Goal: Task Accomplishment & Management: Manage account settings

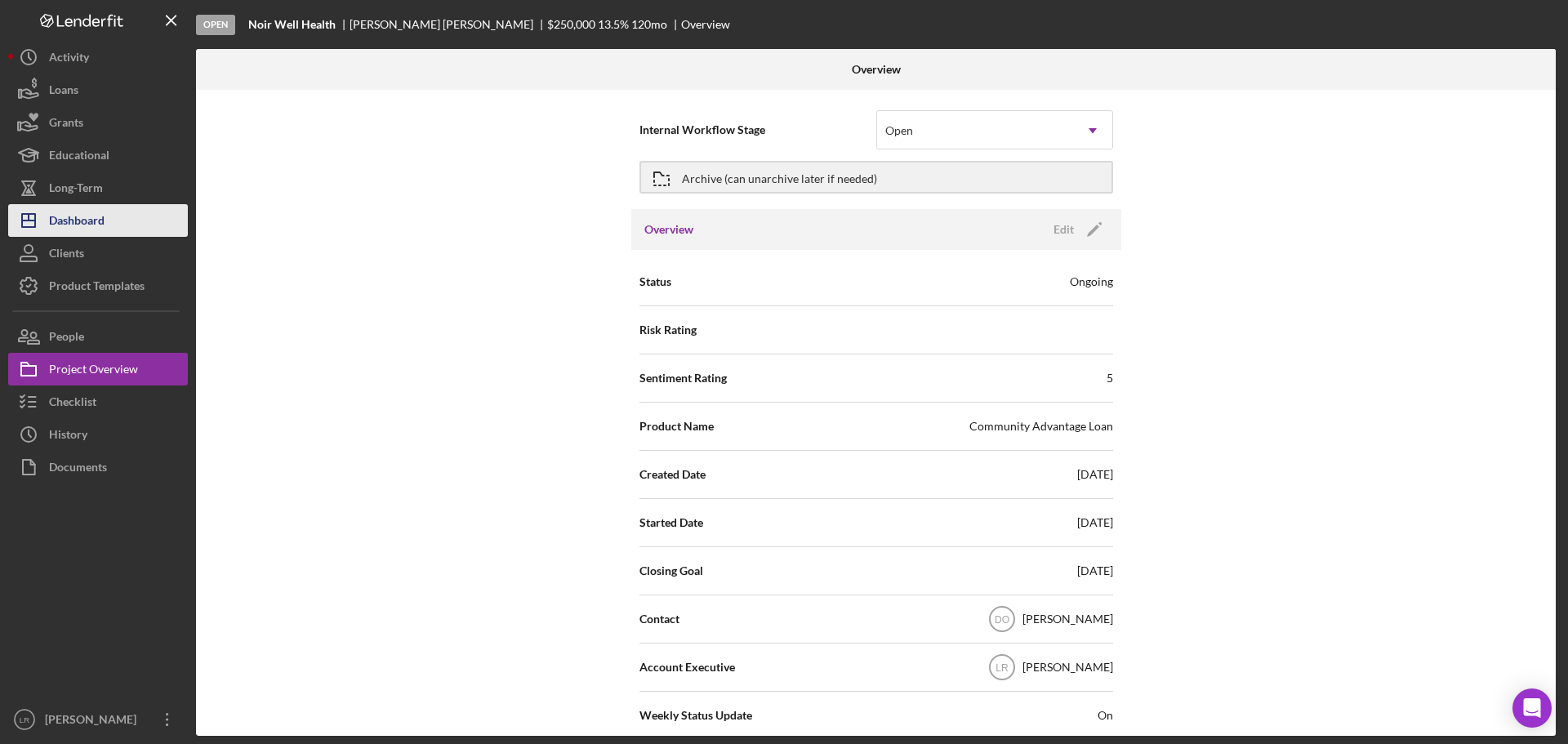
click at [95, 224] on div "Dashboard" at bounding box center [77, 222] width 56 height 36
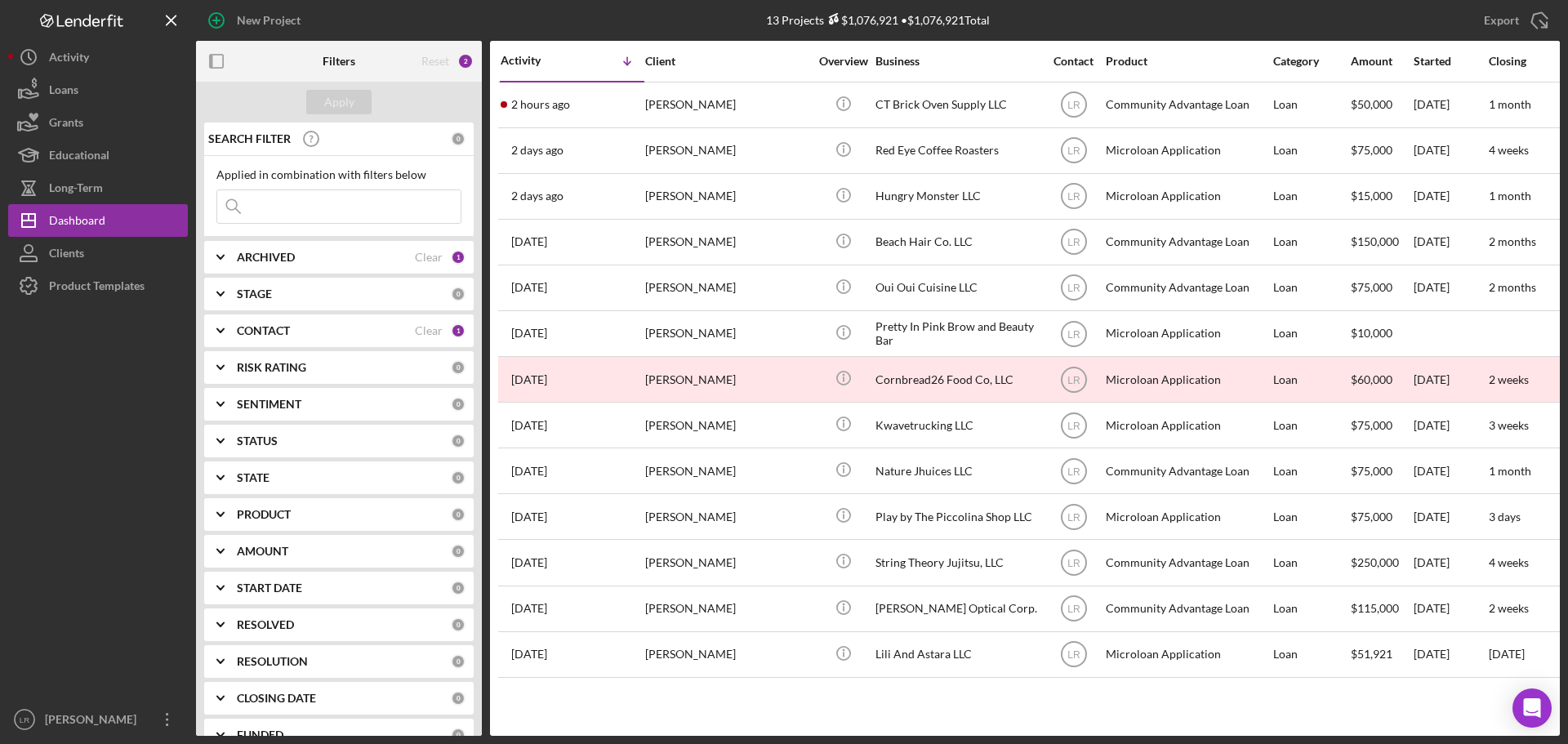
click at [300, 330] on div "CONTACT" at bounding box center [326, 330] width 178 height 13
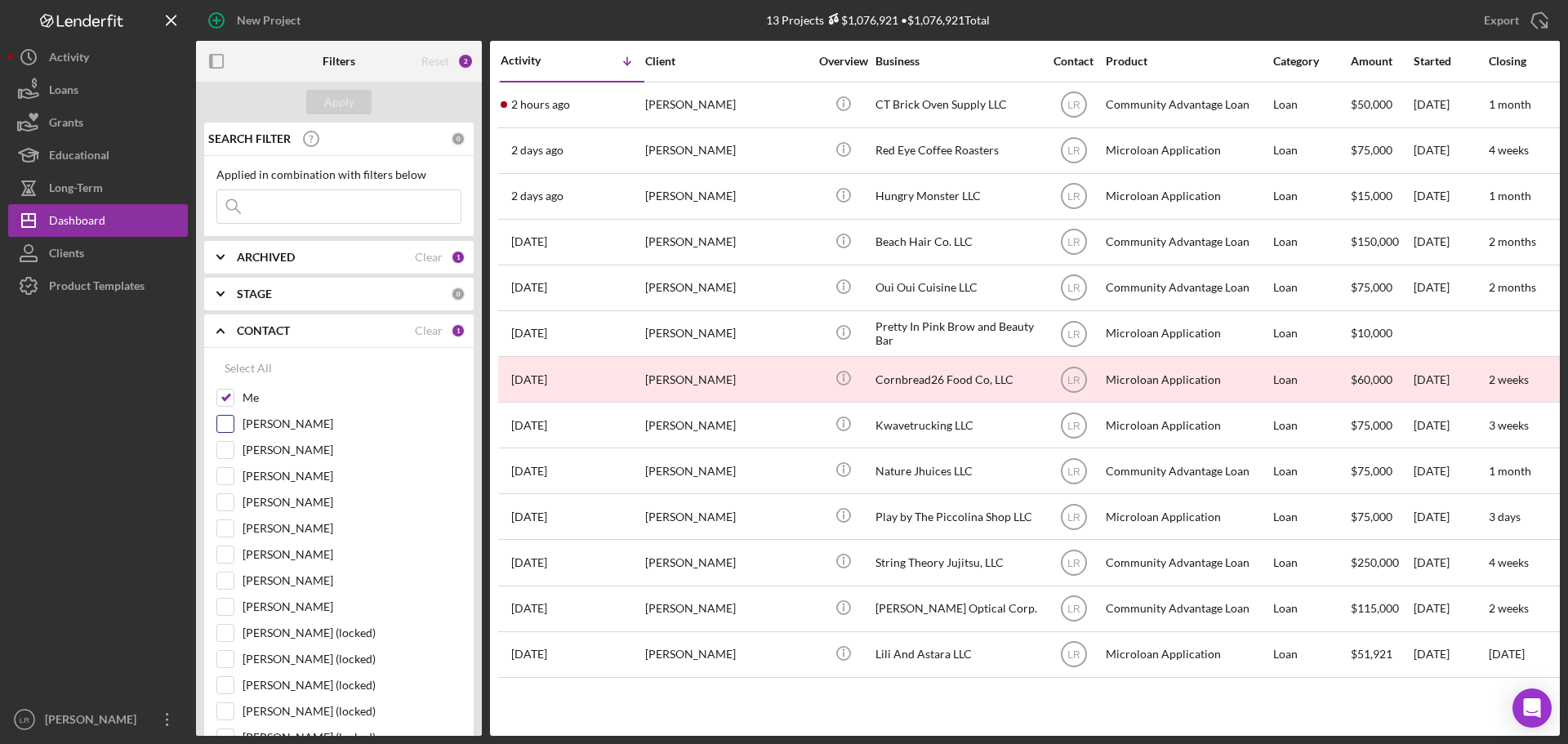
click at [292, 422] on label "[PERSON_NAME]" at bounding box center [352, 424] width 219 height 17
click at [233, 422] on input "[PERSON_NAME]" at bounding box center [226, 424] width 17 height 17
checkbox input "true"
click at [355, 105] on button "Apply" at bounding box center [339, 102] width 65 height 24
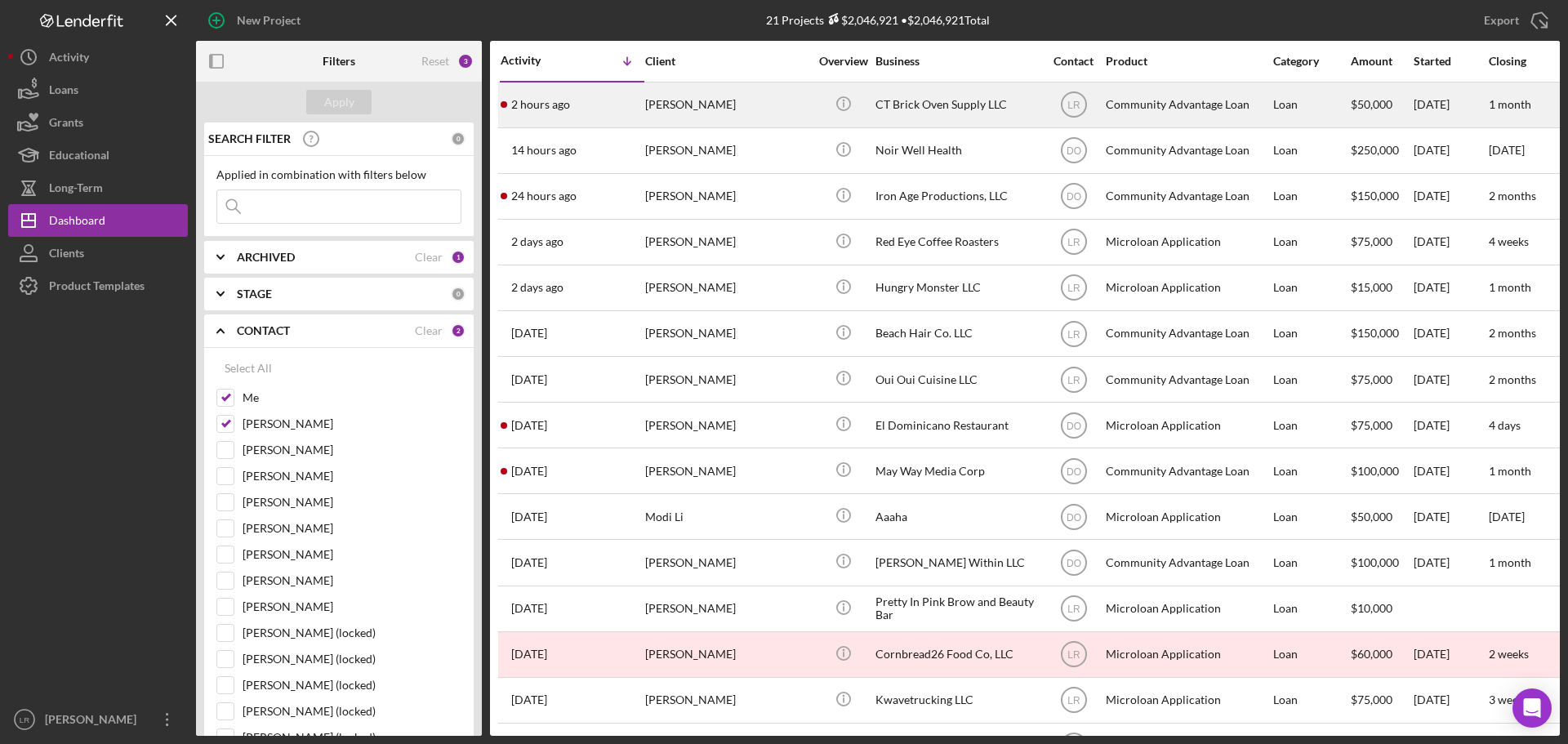
click at [726, 101] on div "[PERSON_NAME]" at bounding box center [726, 105] width 163 height 43
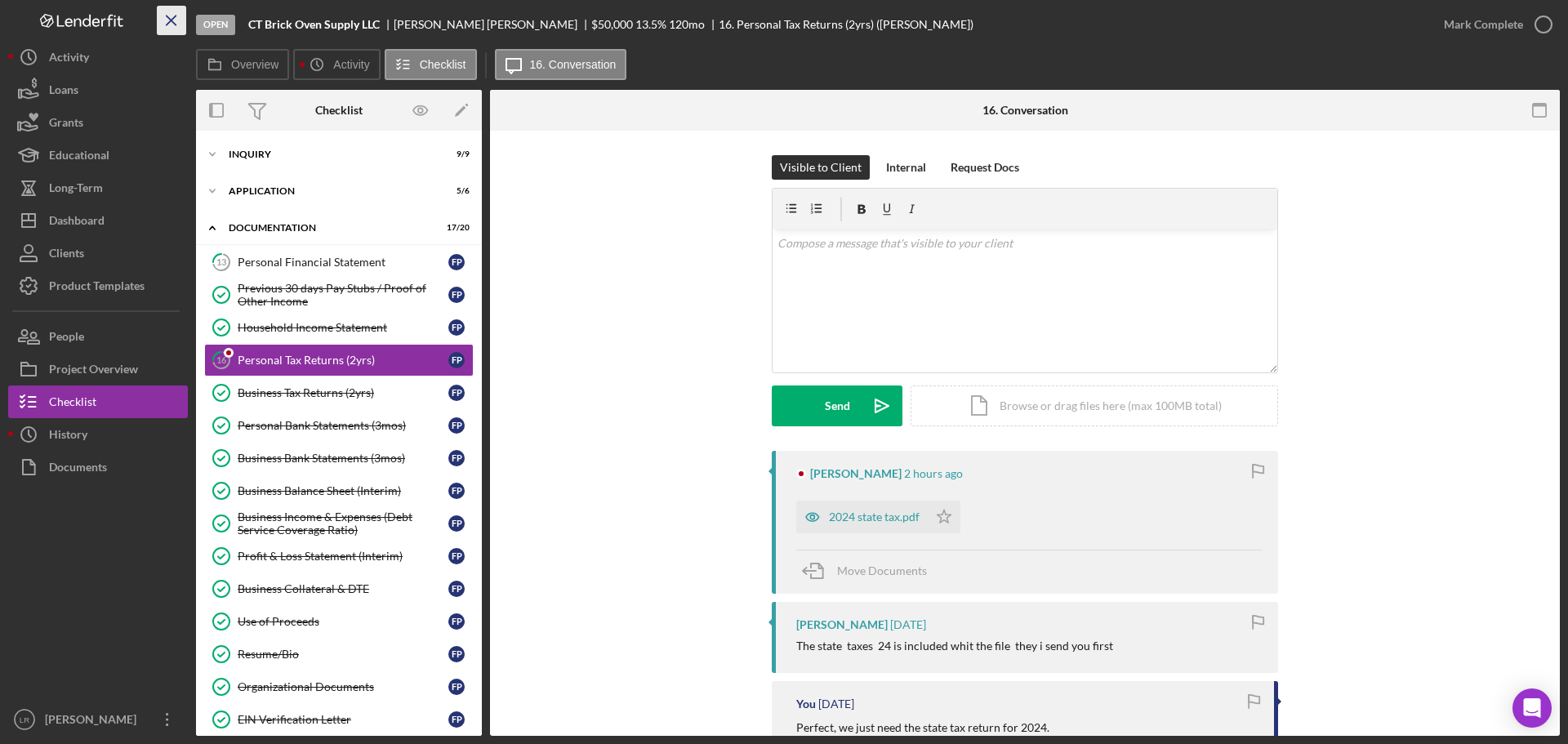
click at [163, 20] on icon "Icon/Menu Close" at bounding box center [172, 21] width 36 height 36
click at [196, 20] on div "Open CT Brick Oven Supply LLC [PERSON_NAME] $50,000 $50,000 13.5 % 120 mo 16. P…" at bounding box center [812, 24] width 1232 height 49
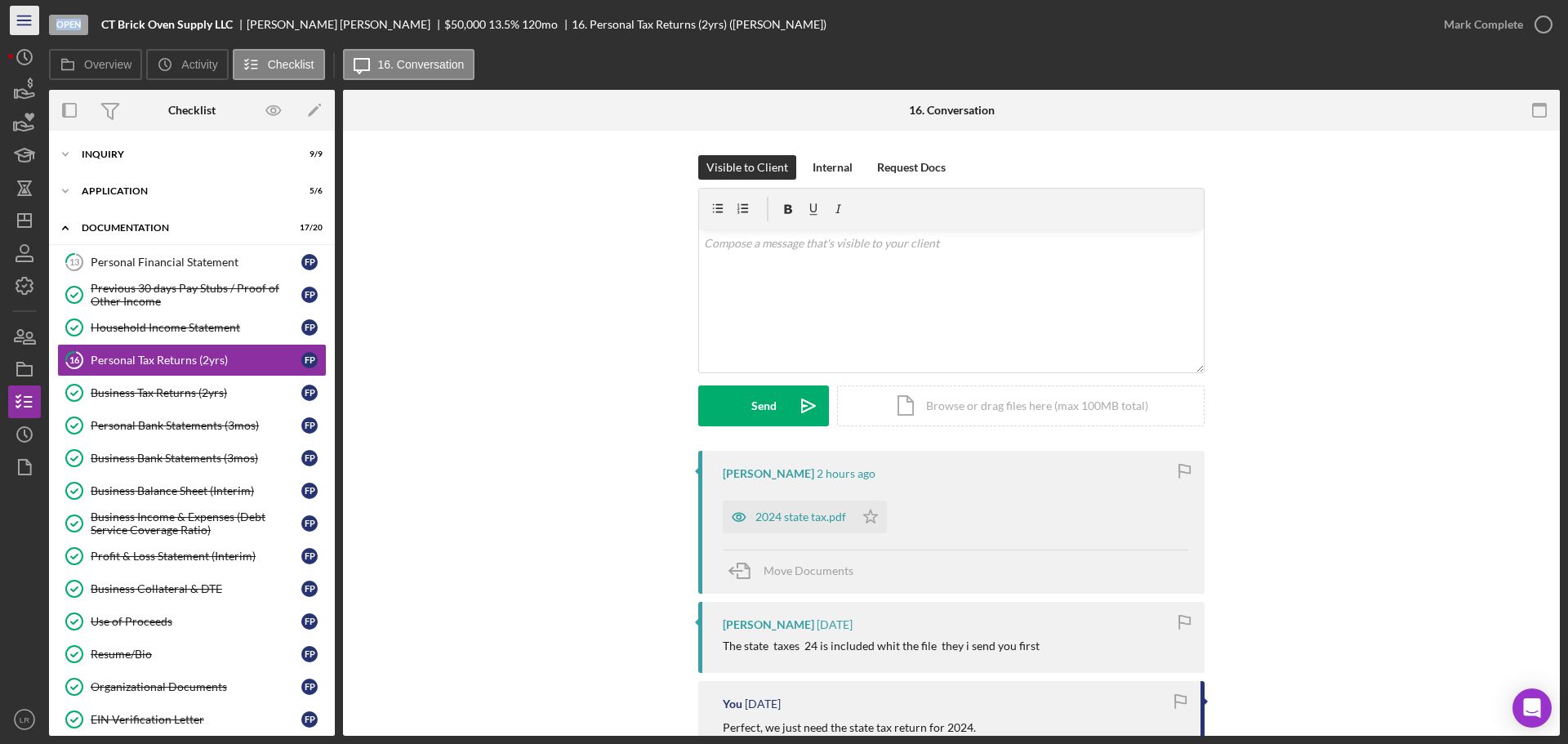
click at [21, 20] on icon "Icon/Menu" at bounding box center [24, 21] width 36 height 36
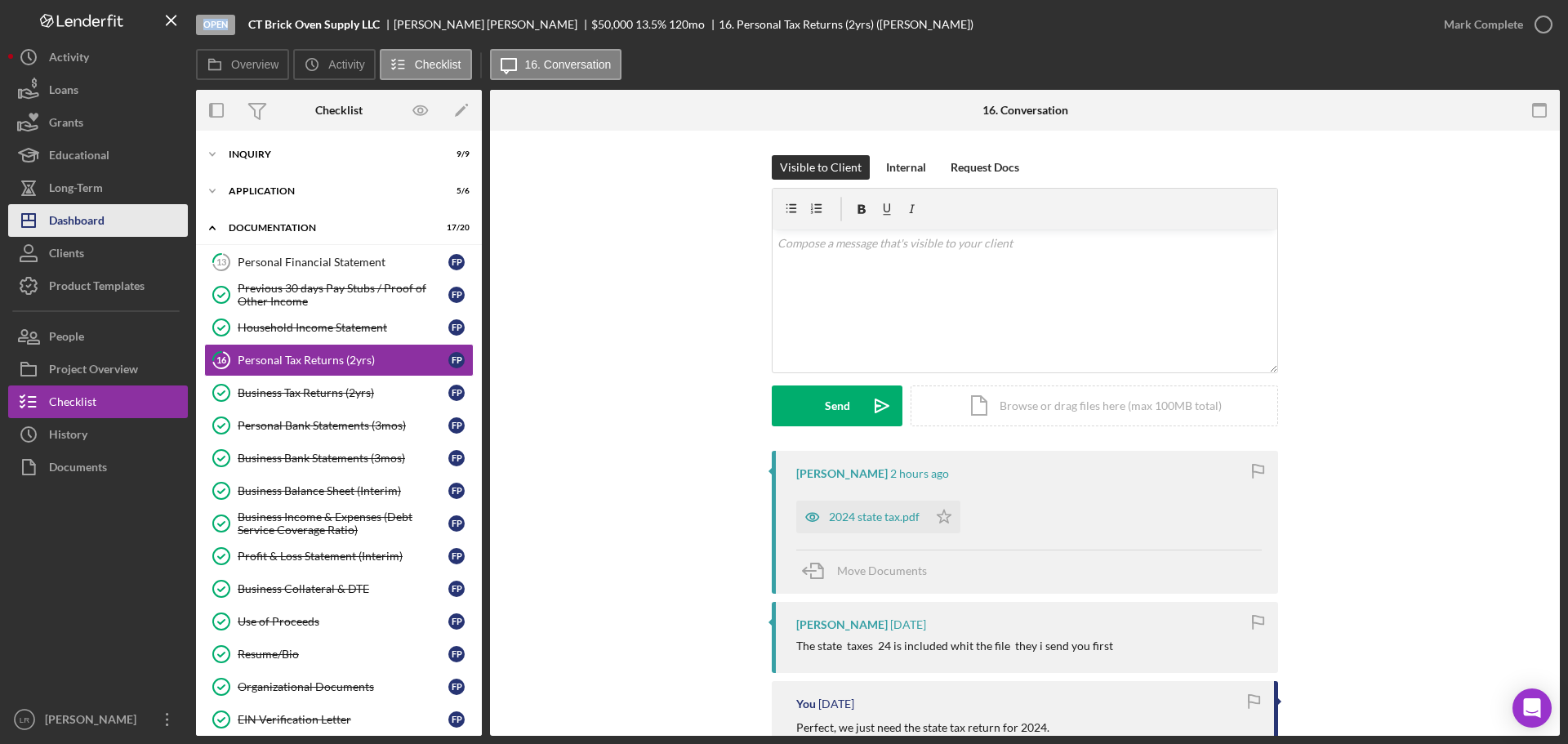
click at [98, 218] on div "Dashboard" at bounding box center [77, 222] width 56 height 36
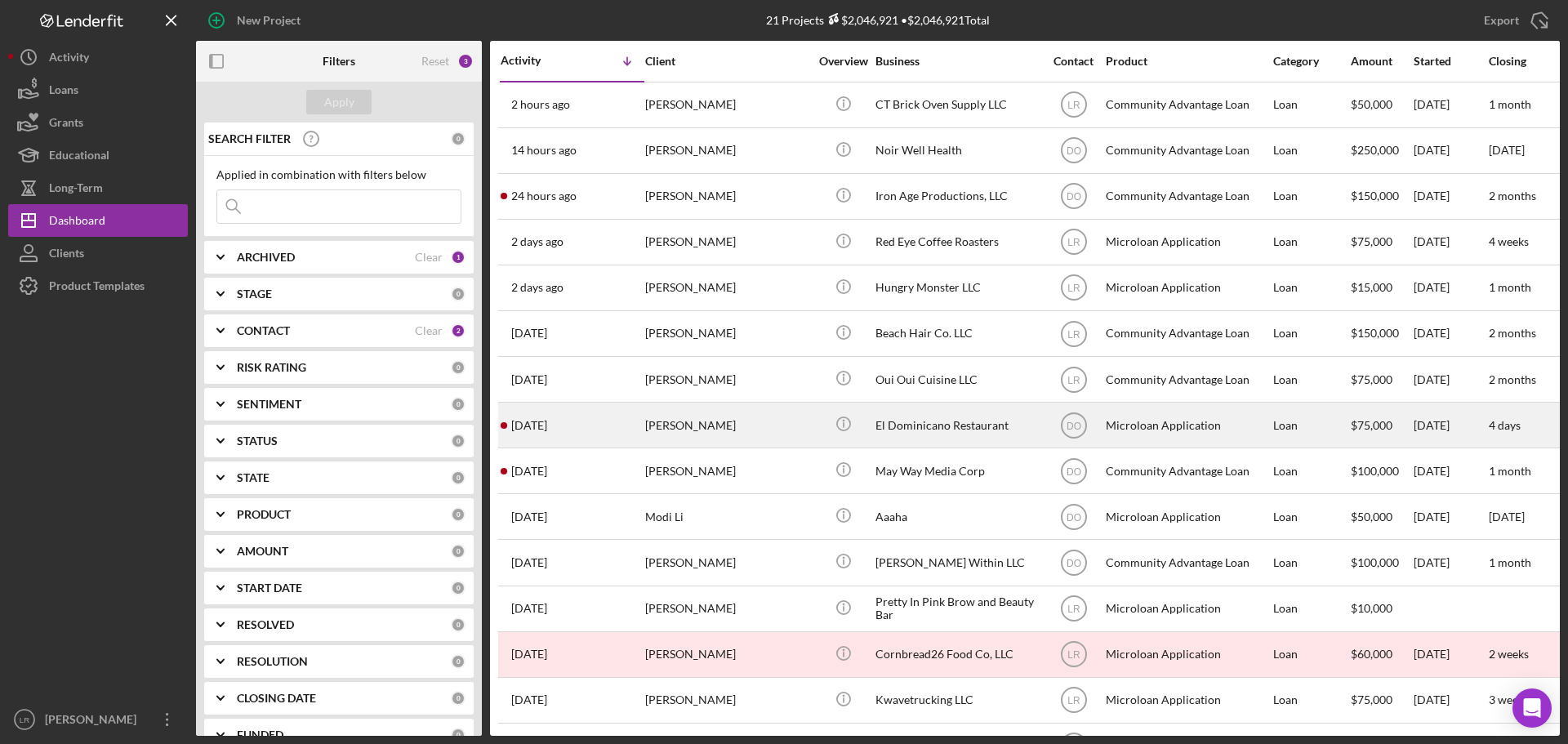
click at [729, 424] on div "[PERSON_NAME]" at bounding box center [726, 425] width 163 height 43
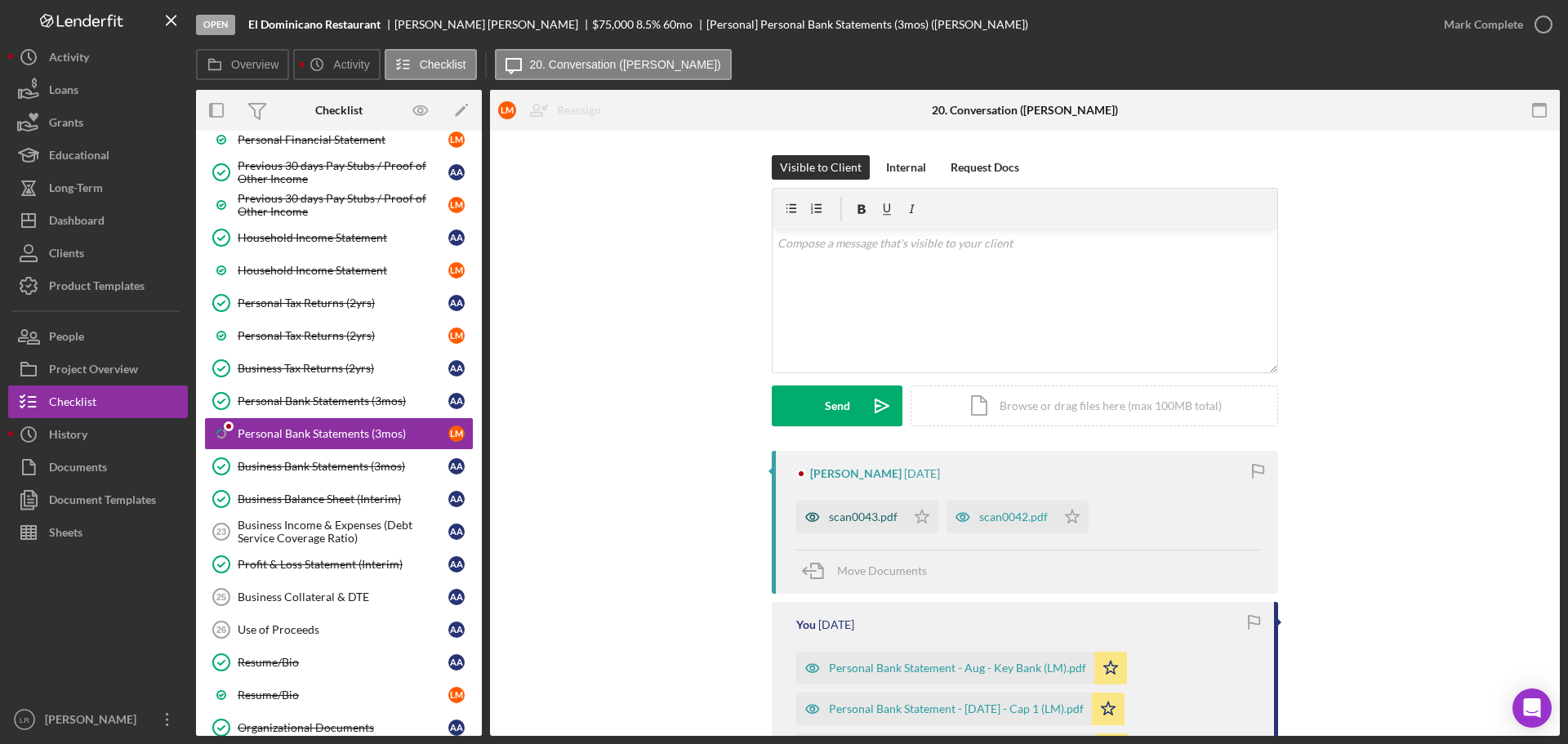
click at [854, 521] on div "scan0043.pdf" at bounding box center [863, 517] width 69 height 13
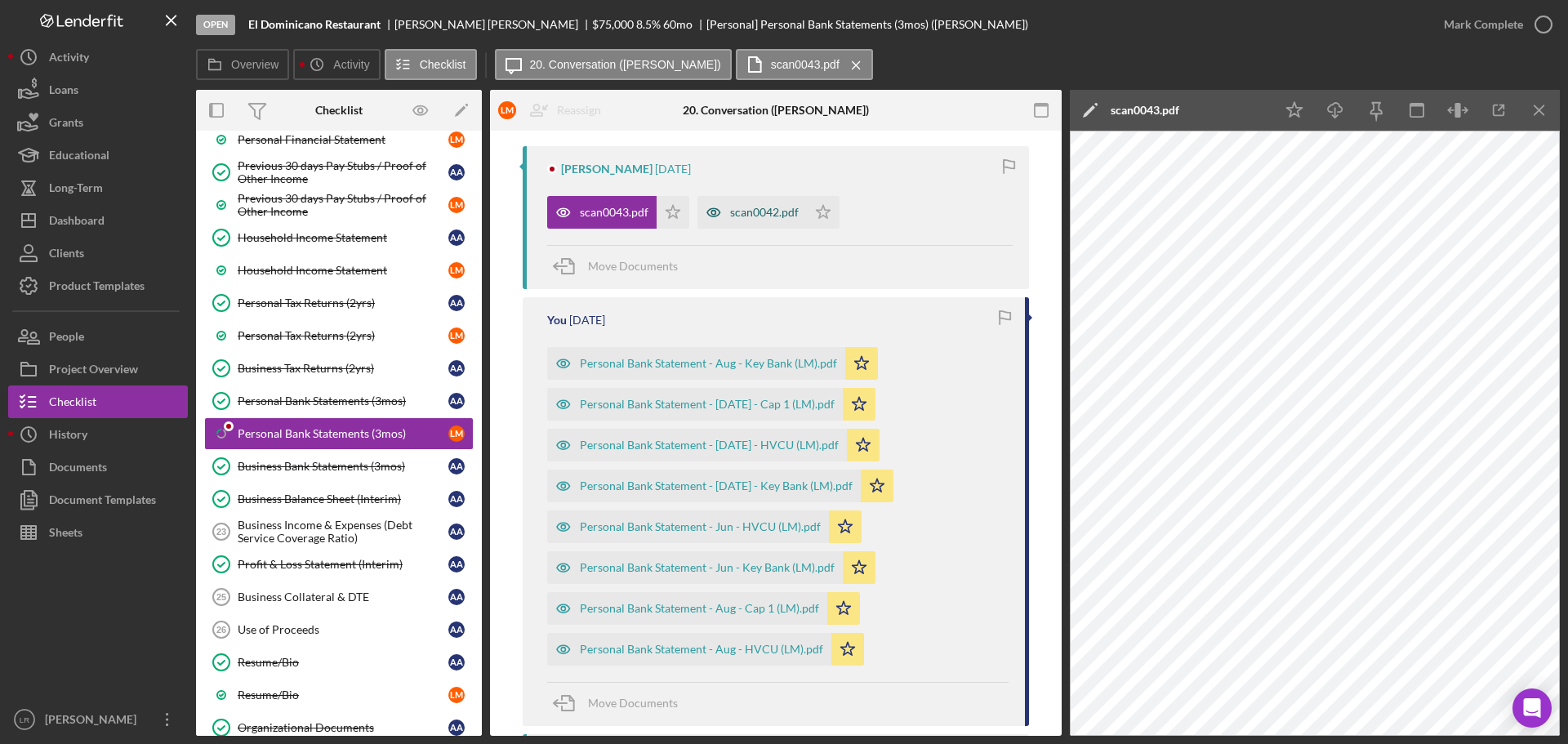
scroll to position [163, 0]
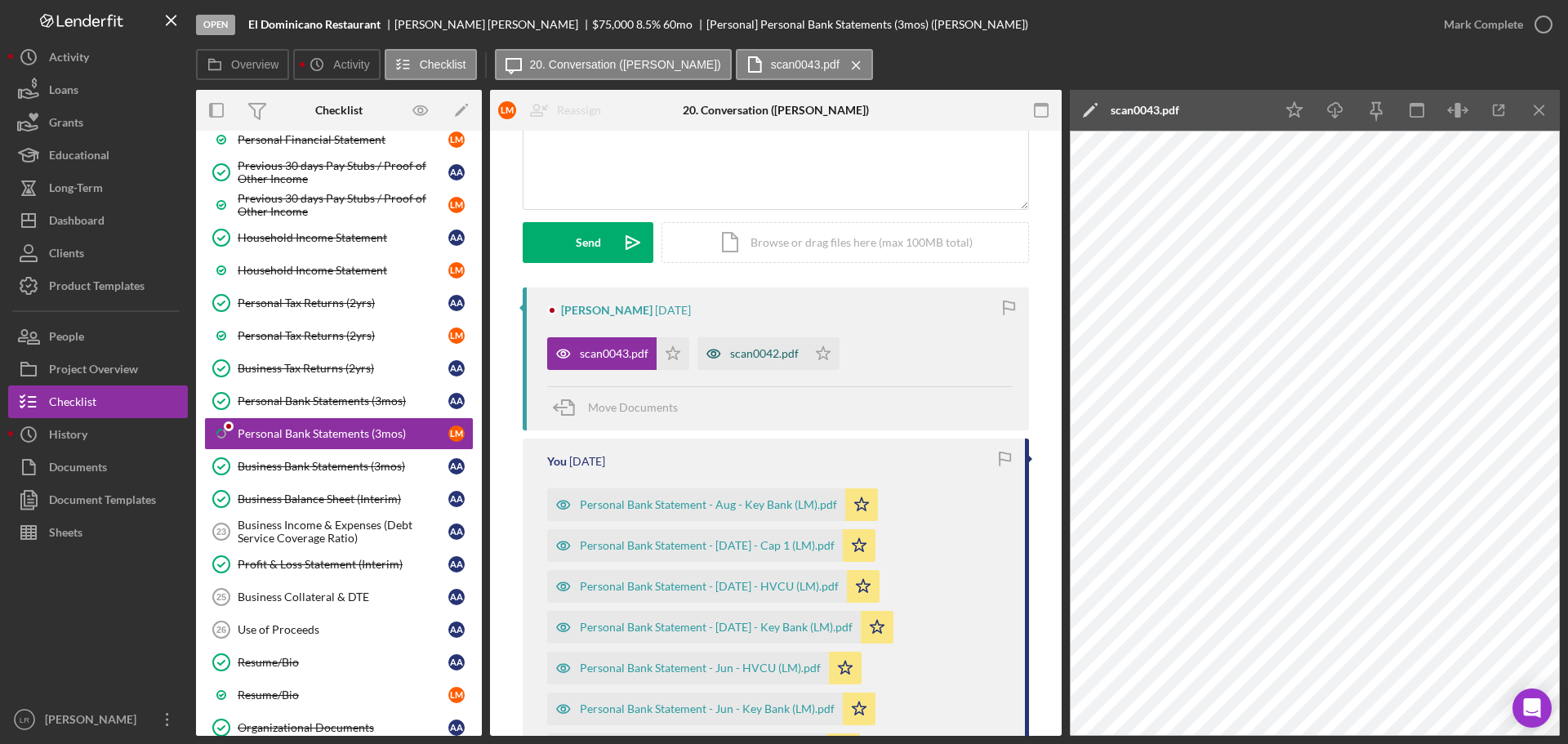
click at [764, 350] on div "scan0042.pdf" at bounding box center [764, 354] width 69 height 13
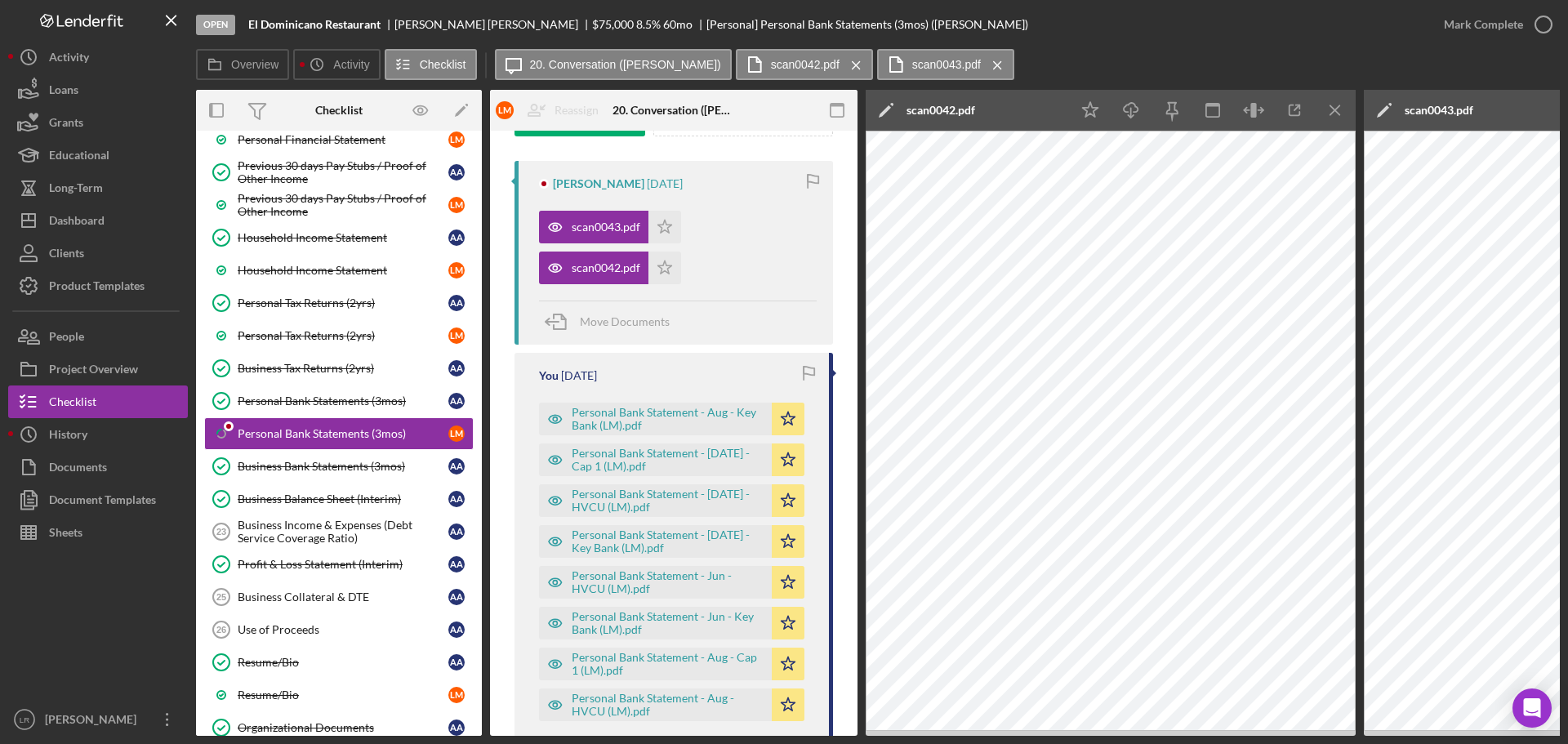
scroll to position [409, 0]
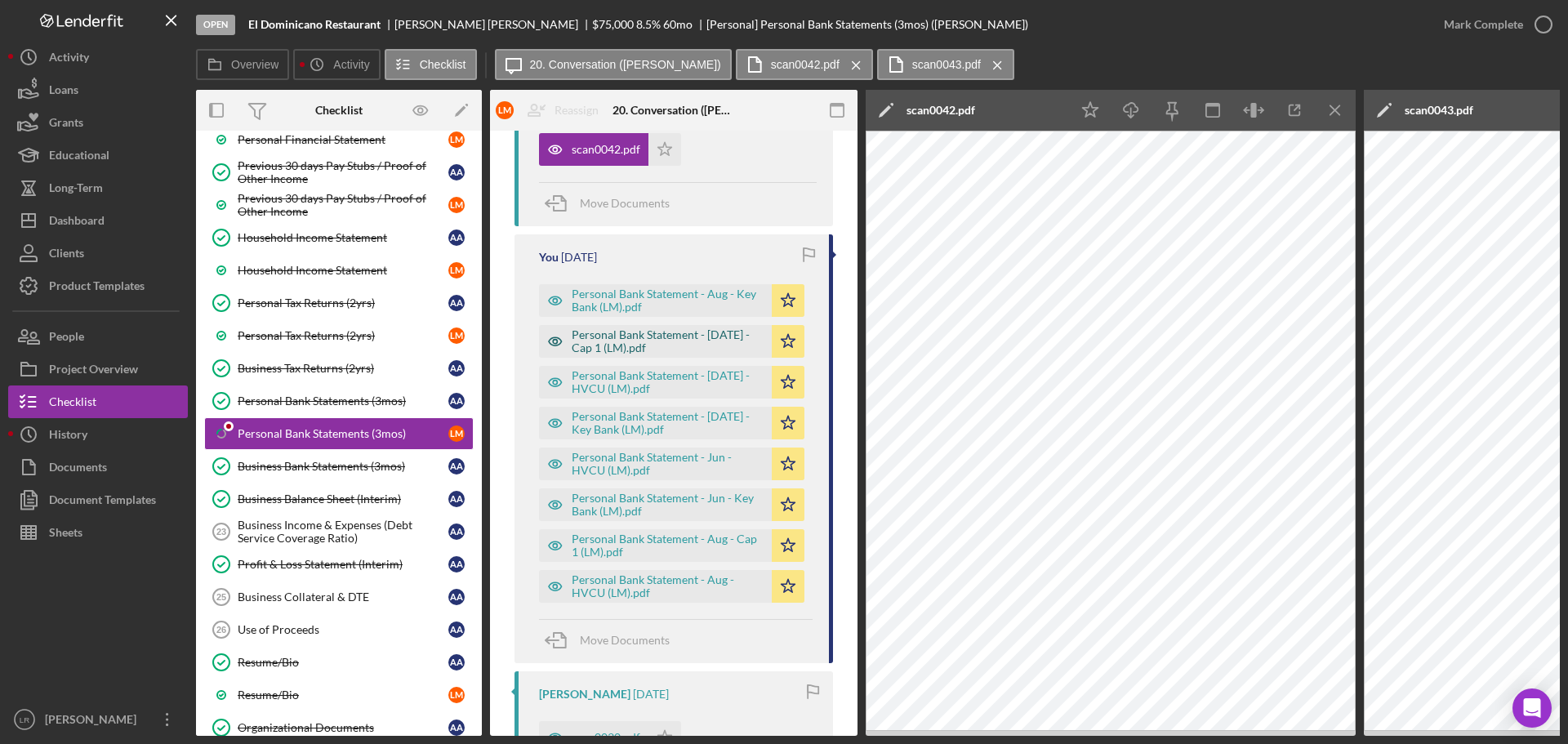
click at [693, 337] on div "Personal Bank Statement - [DATE] - Cap 1 (LM).pdf" at bounding box center [668, 342] width 192 height 26
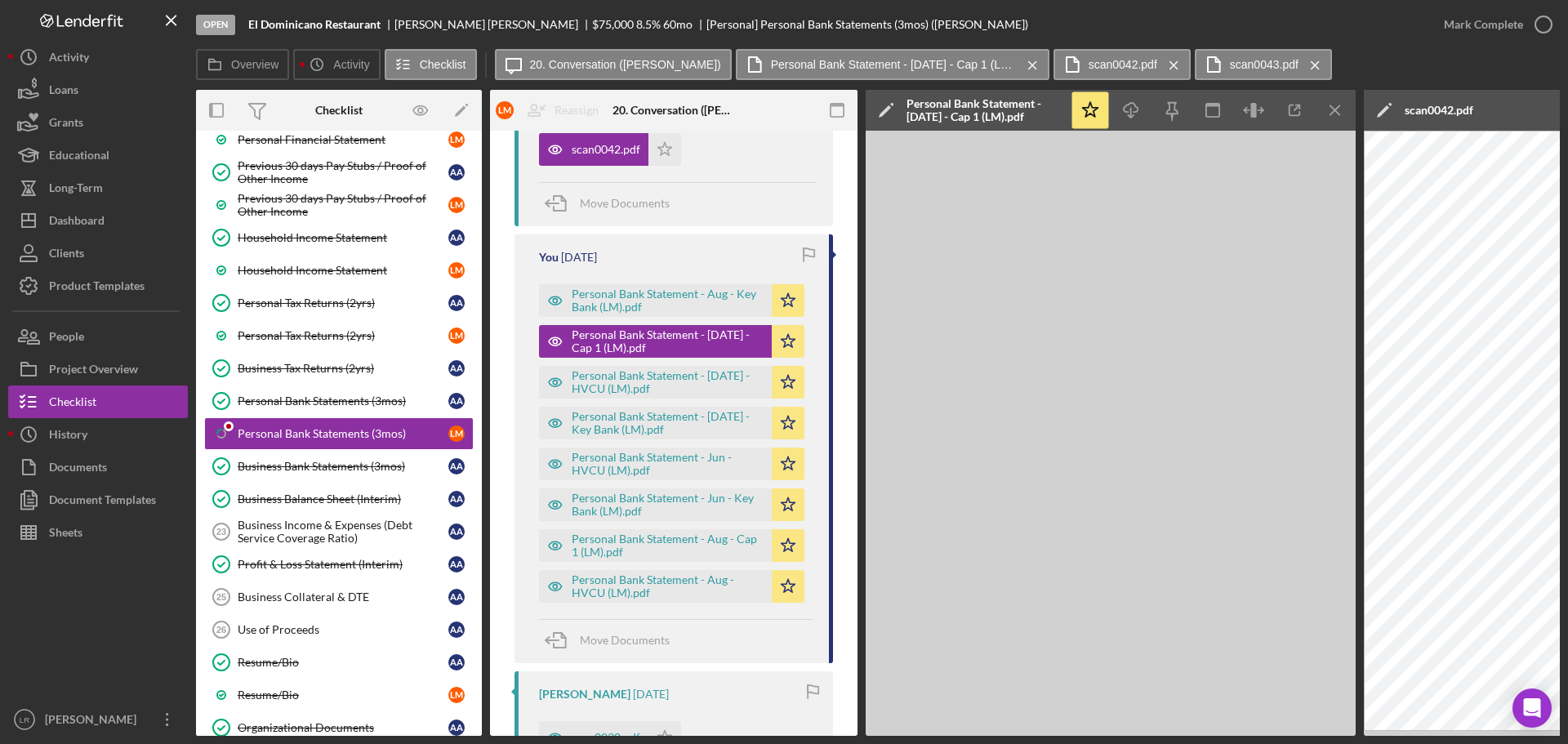
click at [948, 119] on div "Personal Bank Statement - [DATE] - Cap 1 (LM).pdf" at bounding box center [984, 110] width 155 height 26
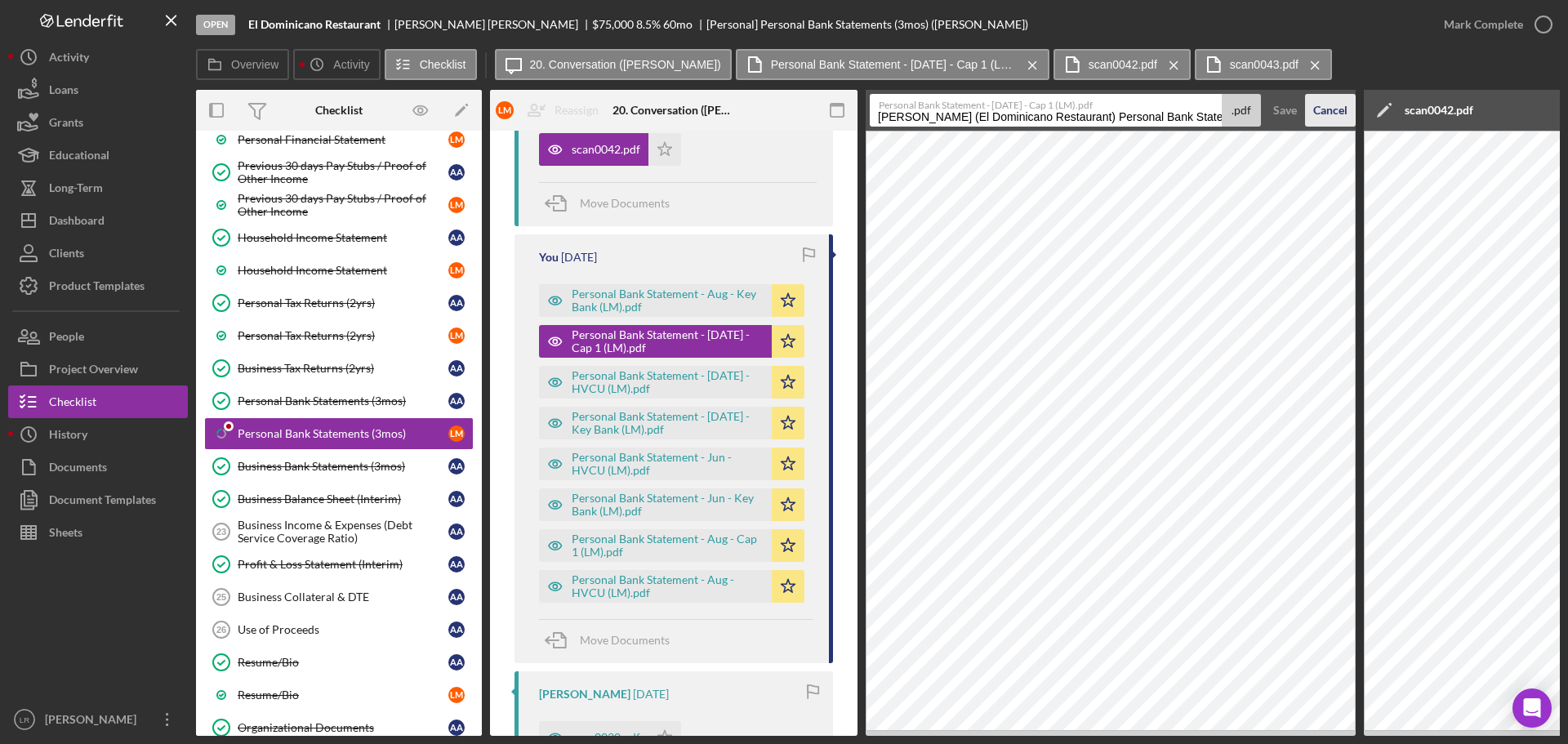
scroll to position [0, 114]
drag, startPoint x: 1109, startPoint y: 118, endPoint x: 1388, endPoint y: 109, distance: 279.1
click at [1388, 109] on div "Overview Internal Workflow Stage Open Icon/Dropdown Arrow Archive (can unarchiv…" at bounding box center [878, 413] width 1365 height 646
click at [1089, 105] on label "Personal Bank Statement - [DATE] - Cap 1 (LM).pdf" at bounding box center [1050, 104] width 343 height 17
click at [1089, 105] on input "[PERSON_NAME] (El Dominicano Restaurant) Personal Bank Statements (3mos) 202510…" at bounding box center [1045, 110] width 352 height 33
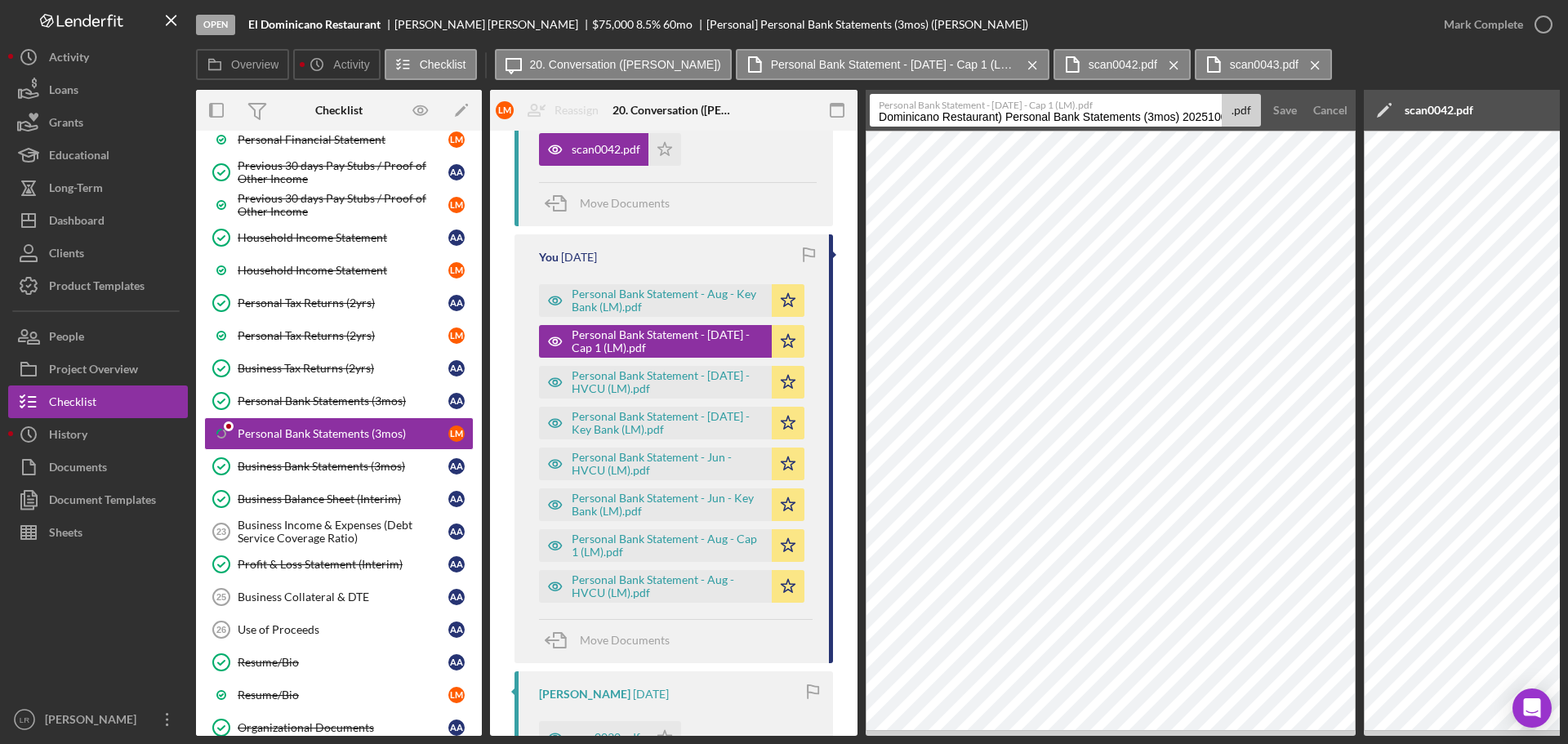
scroll to position [0, 0]
drag, startPoint x: 1084, startPoint y: 100, endPoint x: 880, endPoint y: 102, distance: 204.0
click at [880, 102] on label "Personal Bank Statement - [DATE] - Cap 1 (LM).pdf" at bounding box center [1050, 104] width 343 height 17
copy label "Personal Bank Statement - [DATE] - Cap 1 (LM).pdf"
click at [1340, 106] on div "Cancel" at bounding box center [1330, 110] width 35 height 33
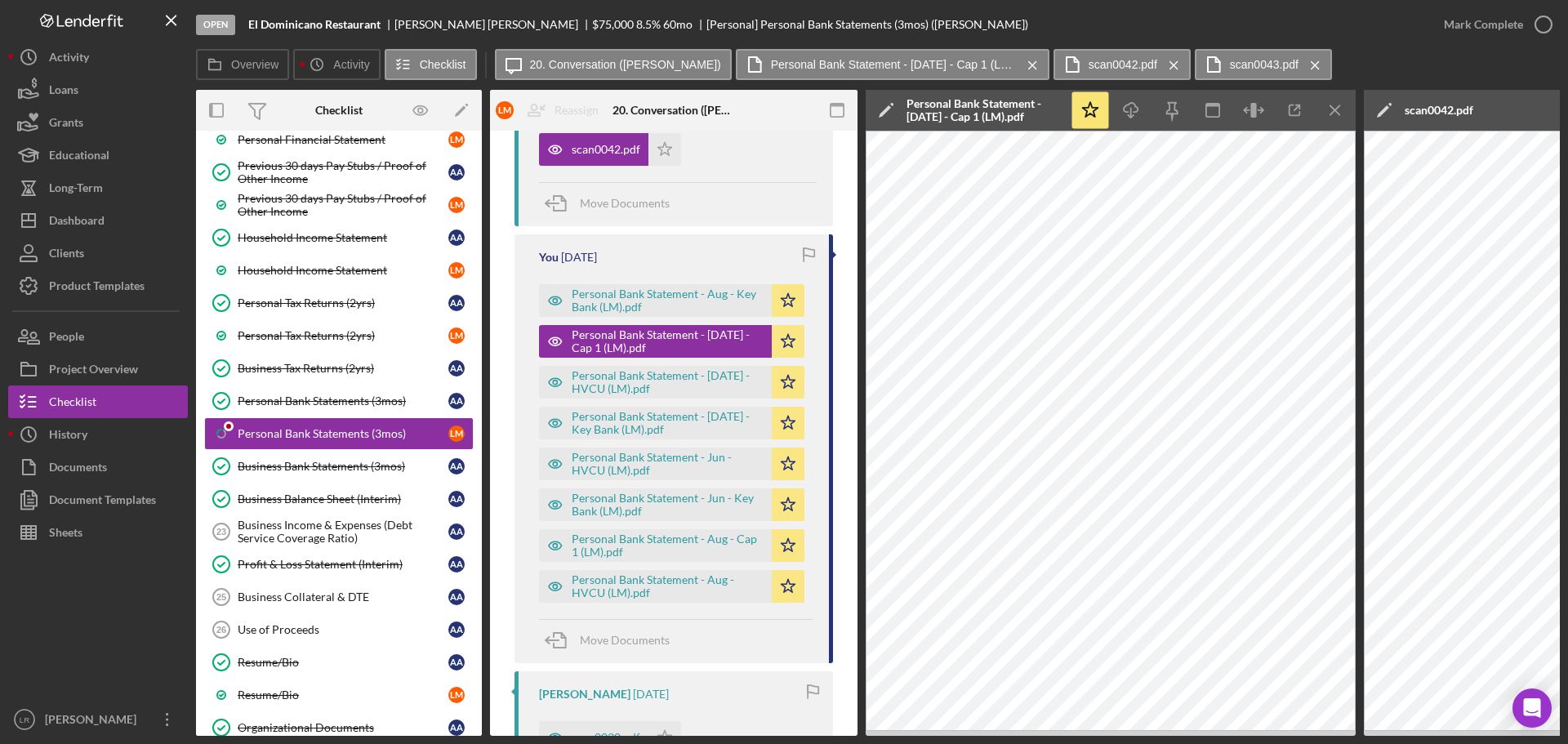
click at [1435, 114] on div "scan0042.pdf" at bounding box center [1439, 110] width 69 height 13
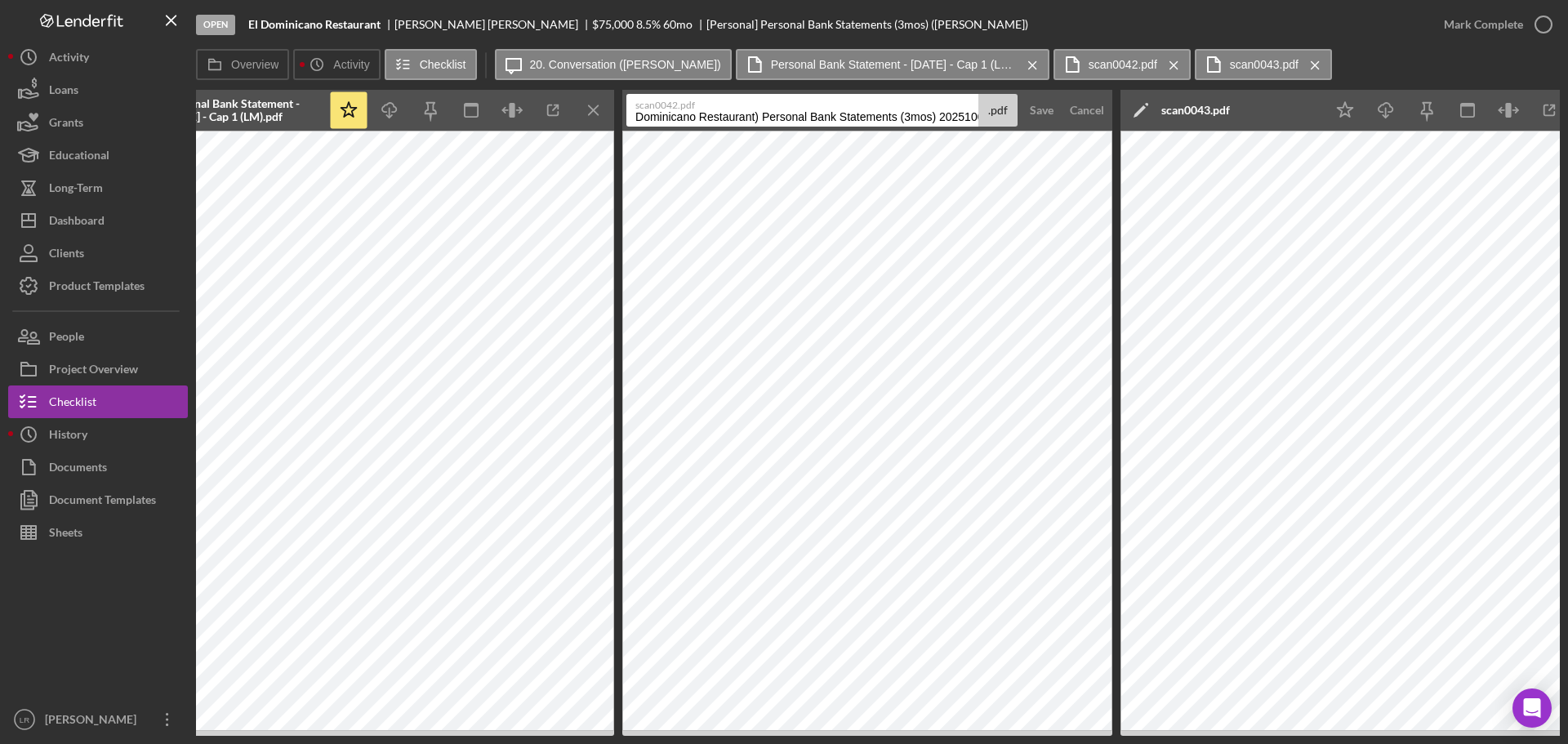
scroll to position [0, 792]
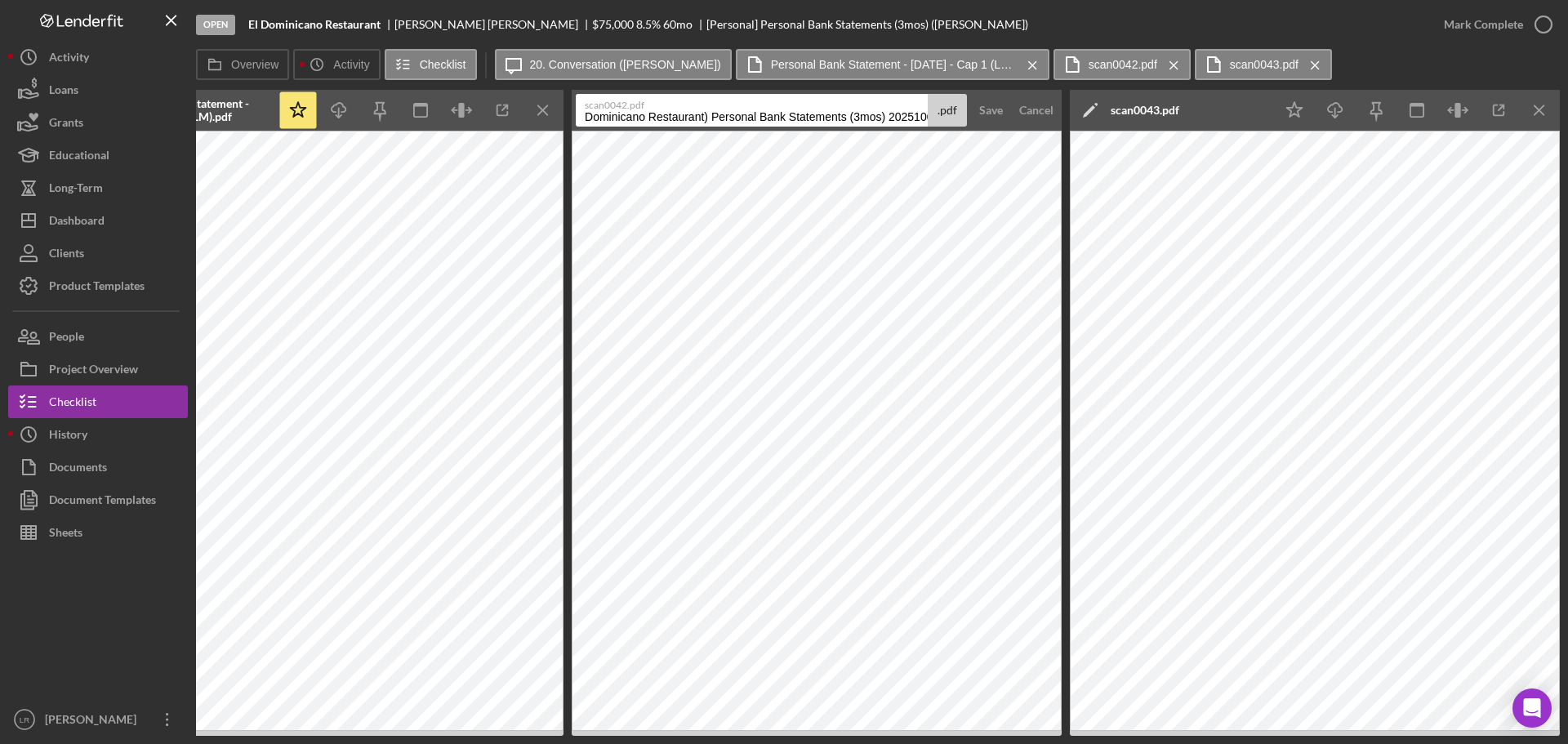
drag, startPoint x: 1375, startPoint y: 116, endPoint x: 1895, endPoint y: 91, distance: 520.6
click at [1567, 91] on html "Open El Dominicano Restaurant [PERSON_NAME] $75,000 $75,000 8.5 % 60 mo [Person…" at bounding box center [784, 372] width 1568 height 744
paste input "Personal Bank Statement - [DATE] - Cap 1 (LM).pdf"
click at [740, 121] on input "Personal Bank Statement - [DATE] - Cap 1 (LM).pdf" at bounding box center [751, 110] width 352 height 33
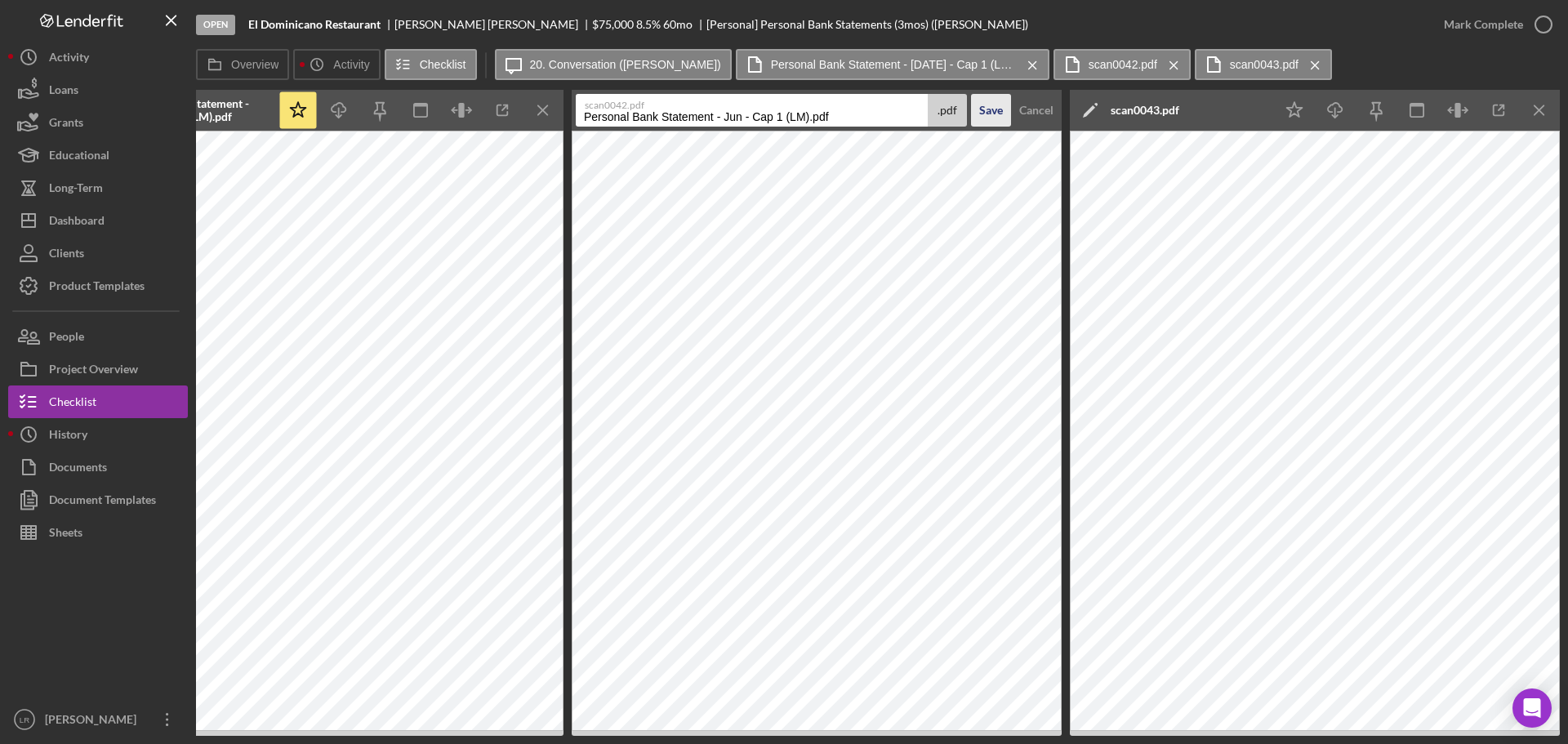
type input "Personal Bank Statement - Jun - Cap 1 (LM).pdf"
click at [1008, 112] on button "Save" at bounding box center [991, 110] width 40 height 33
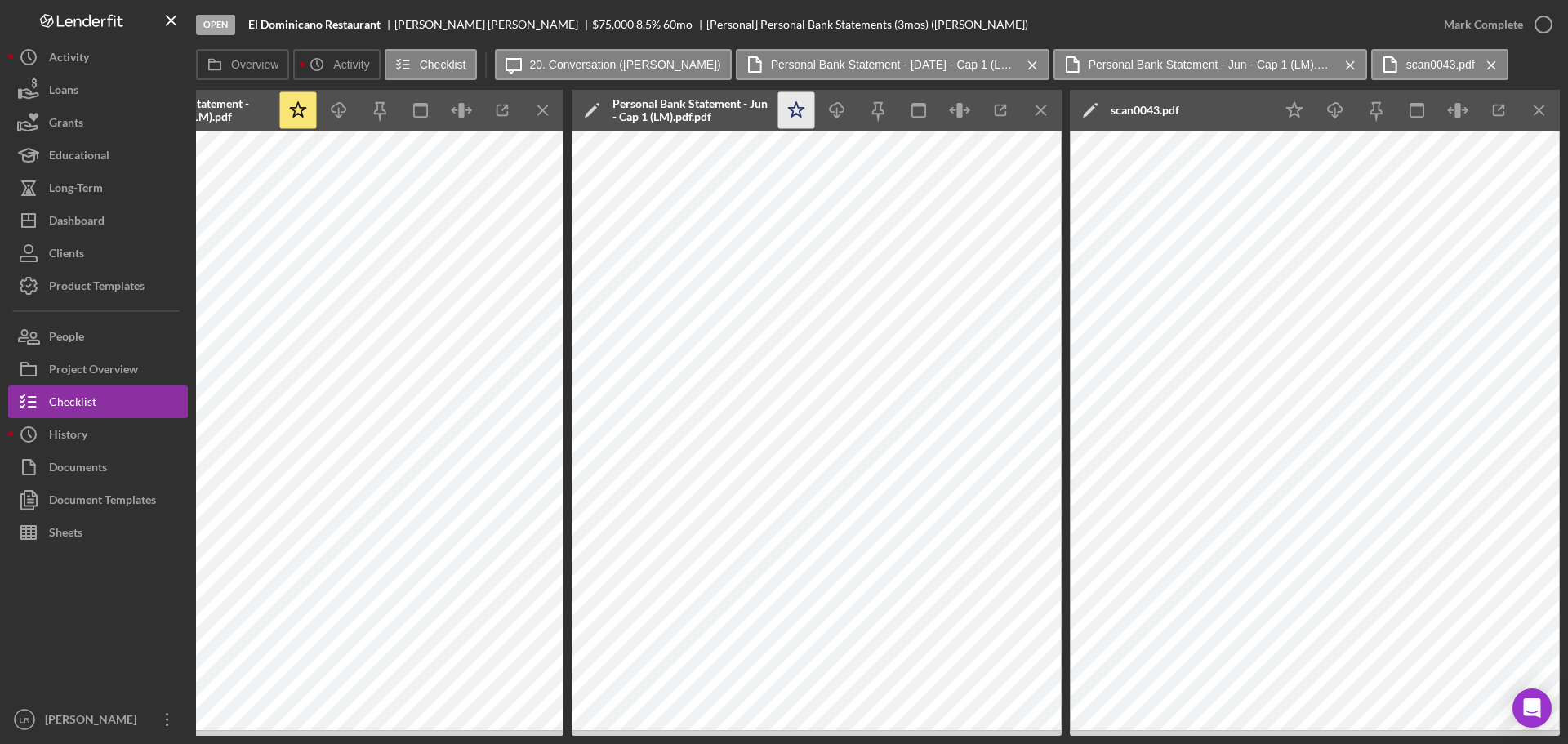
click at [793, 115] on icon "Icon/Star" at bounding box center [796, 110] width 36 height 36
click at [841, 110] on icon "Icon/Download" at bounding box center [837, 110] width 36 height 36
click at [1037, 109] on icon "Icon/Menu Close" at bounding box center [1042, 110] width 36 height 36
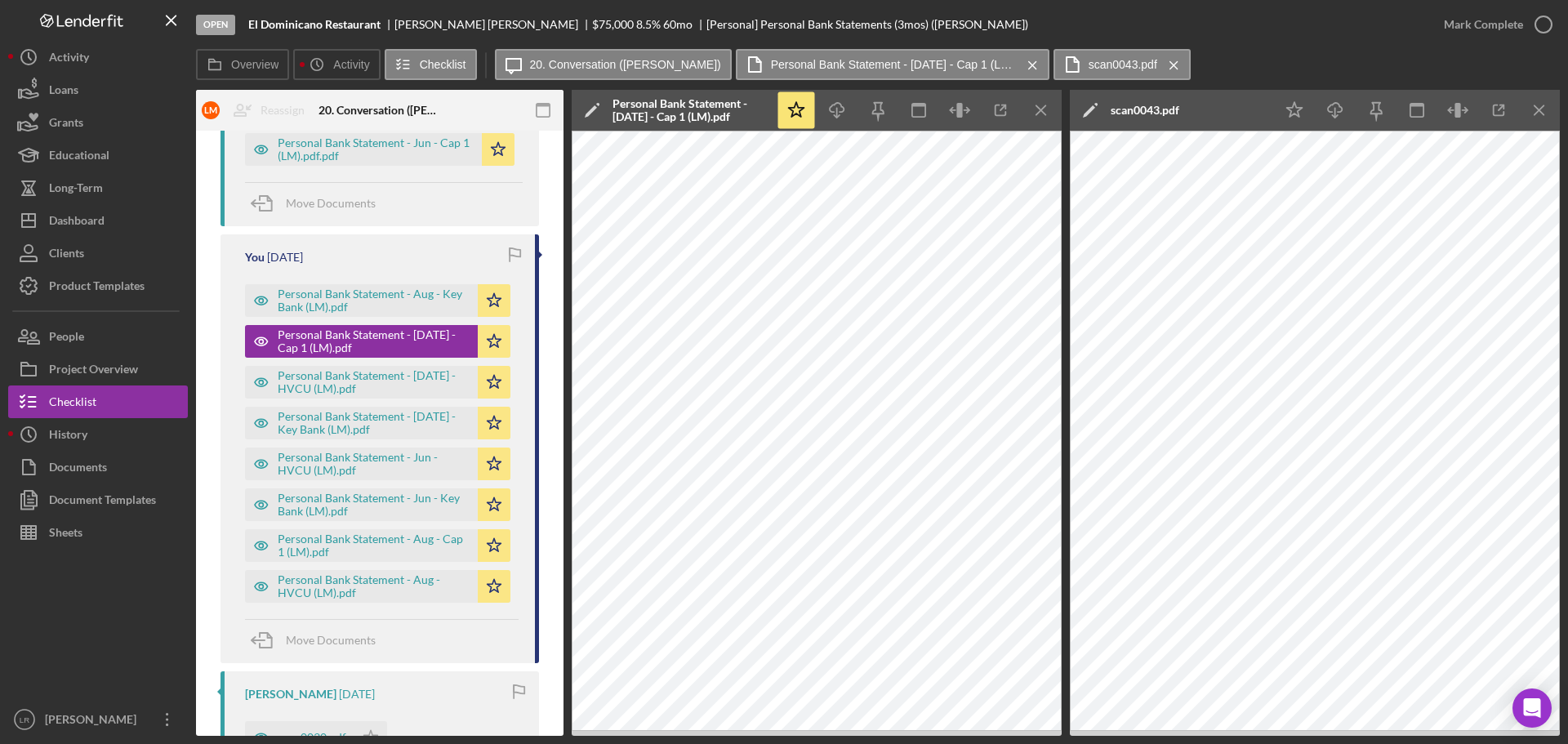
scroll to position [0, 294]
click at [1037, 109] on icon "Icon/Menu Close" at bounding box center [1042, 110] width 36 height 36
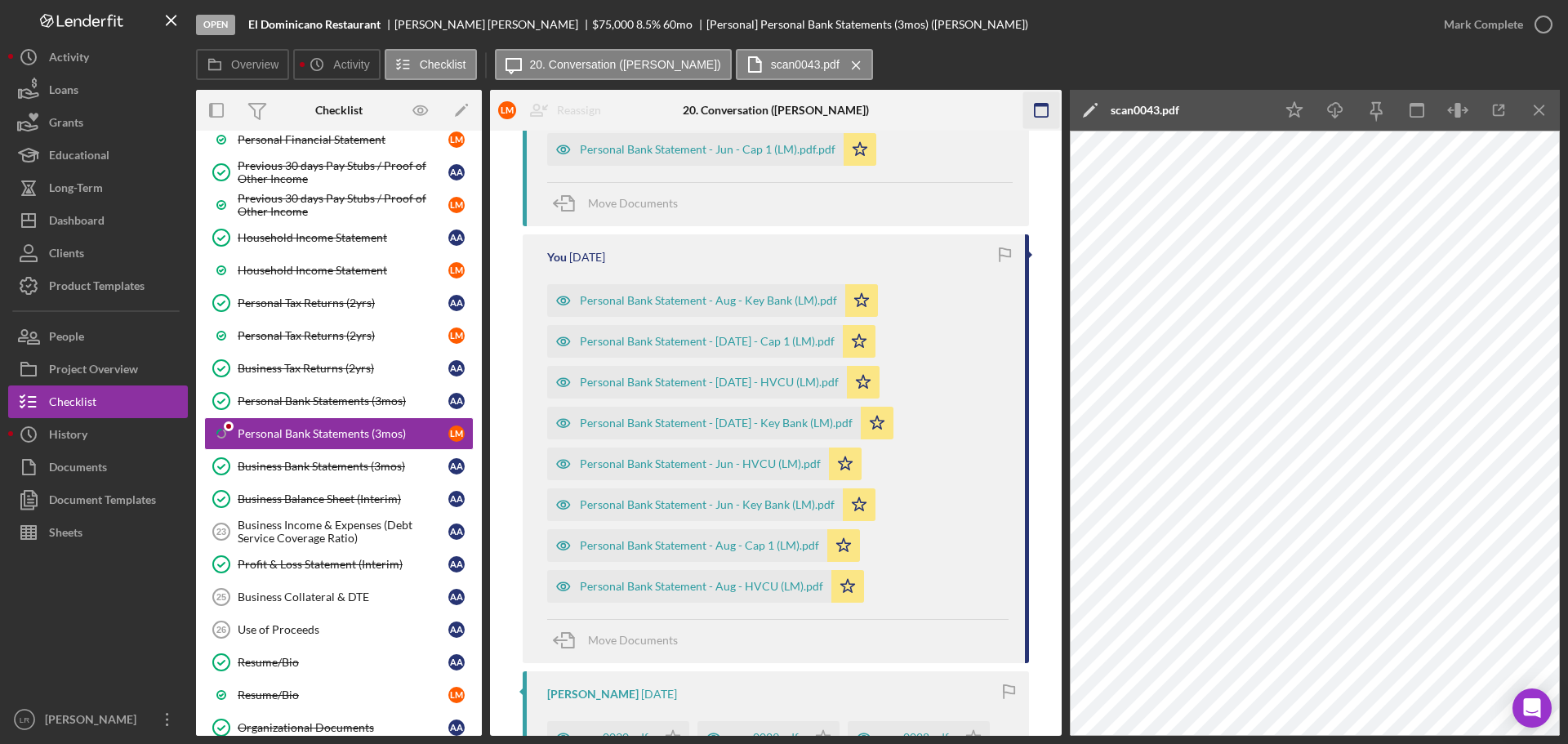
scroll to position [0, 0]
click at [1544, 105] on line "button" at bounding box center [1539, 110] width 9 height 9
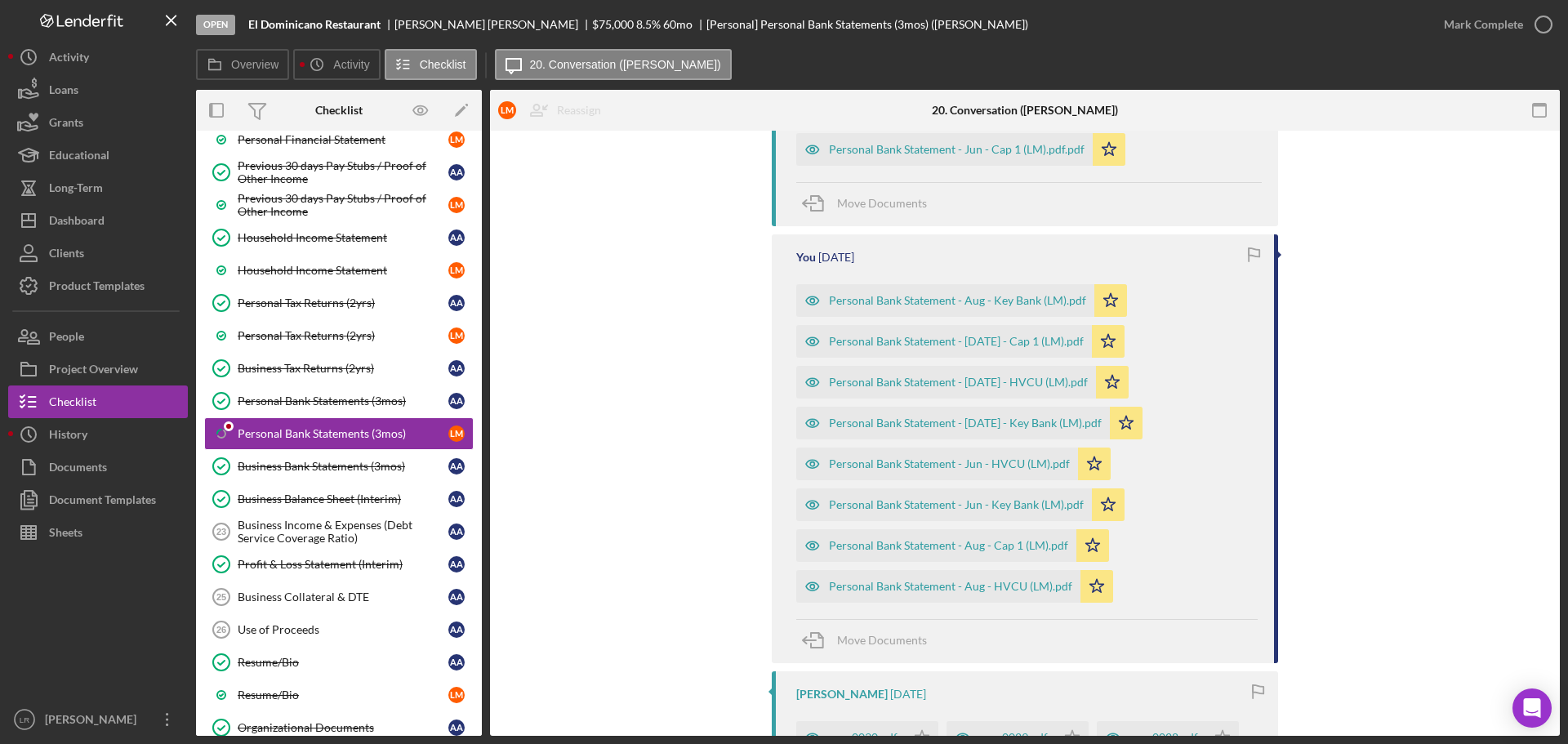
drag, startPoint x: 1544, startPoint y: 105, endPoint x: 698, endPoint y: 80, distance: 846.4
click at [999, 68] on div "Overview Icon/History Activity Checklist Icon/Message 20. Conversation ([PERSON…" at bounding box center [878, 65] width 1365 height 33
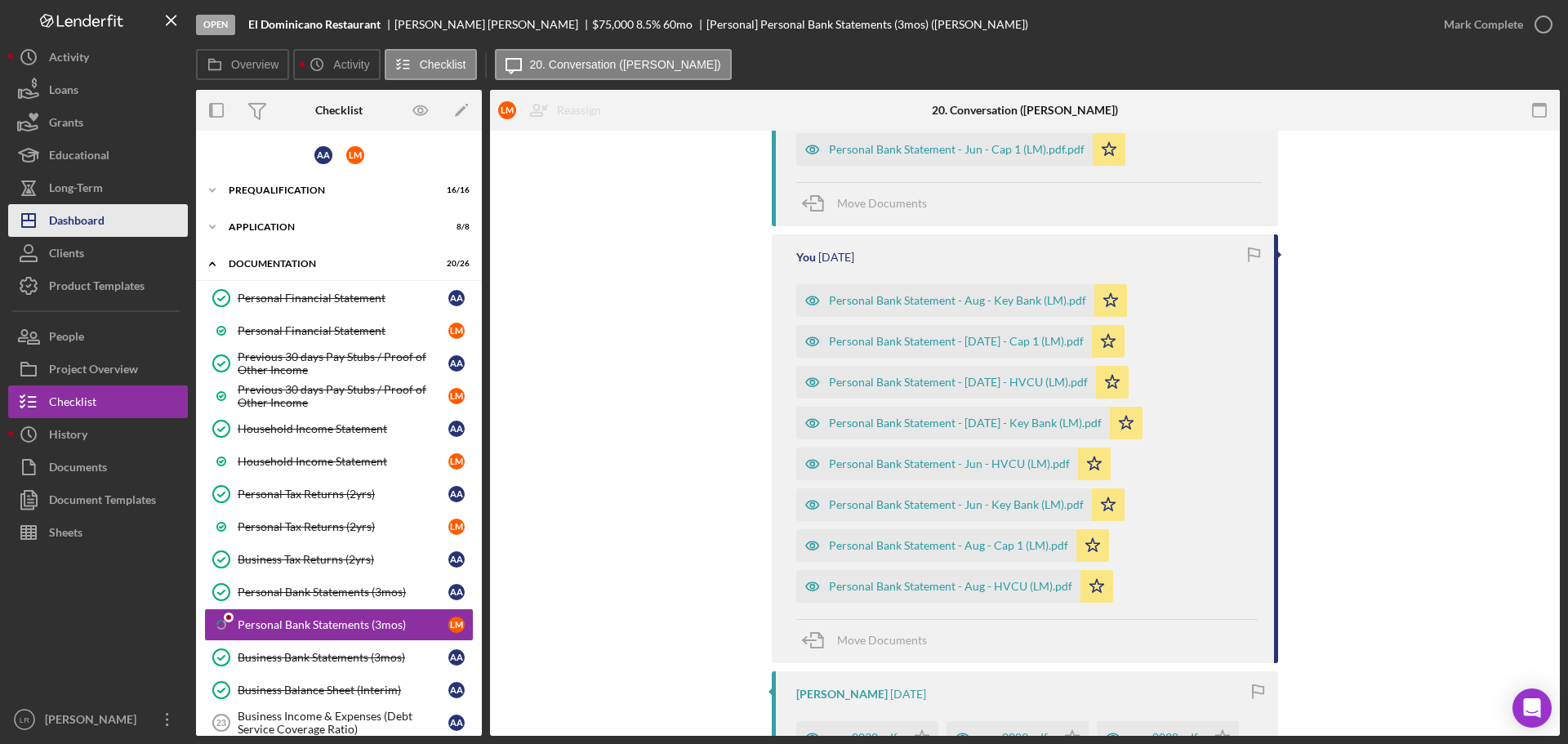
click at [91, 216] on div "Dashboard" at bounding box center [77, 222] width 56 height 36
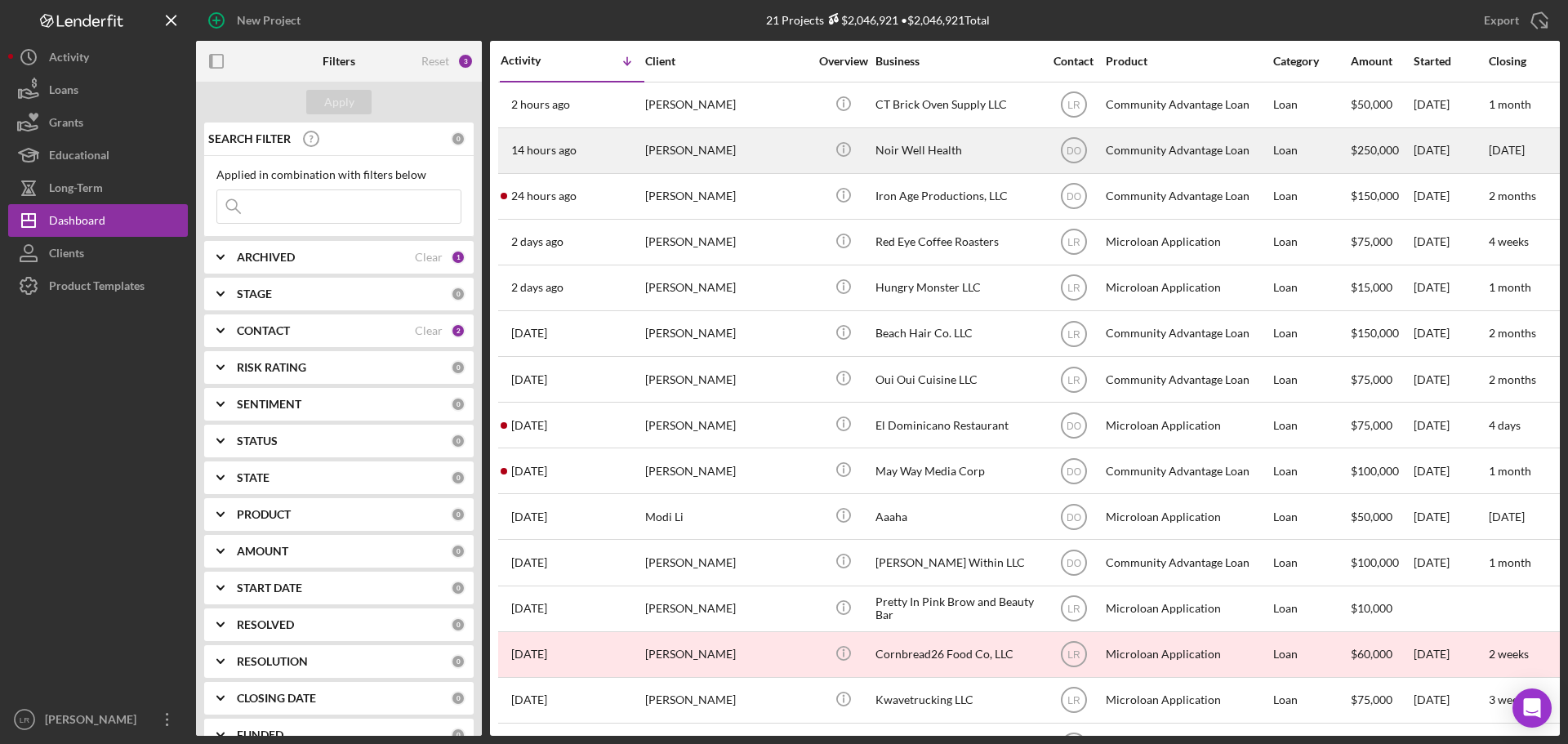
click at [694, 143] on div "[PERSON_NAME]" at bounding box center [726, 150] width 163 height 43
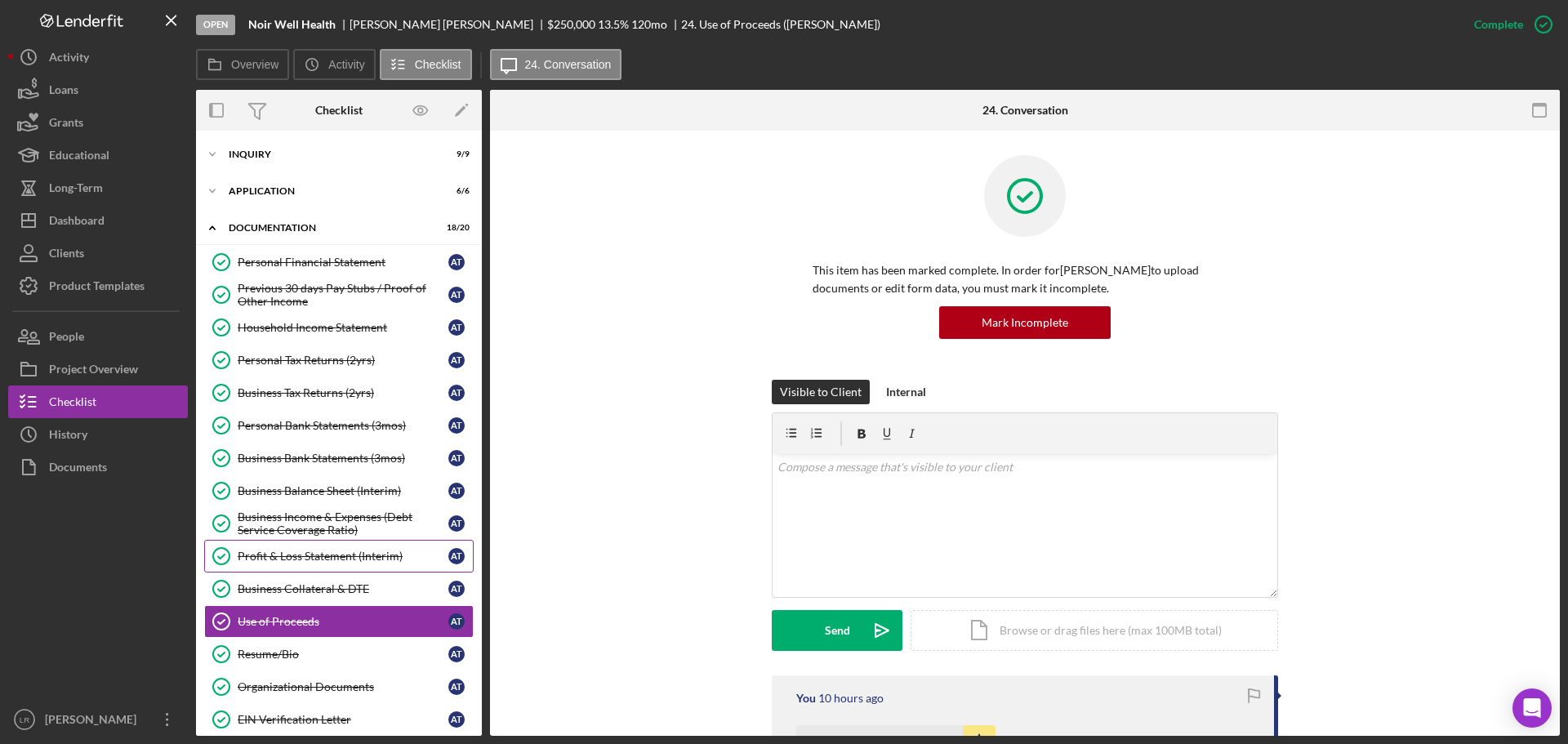
click at [331, 569] on link "Profit & Loss Statement (Interim) Profit & Loss Statement (Interim) A T" at bounding box center [339, 555] width 270 height 33
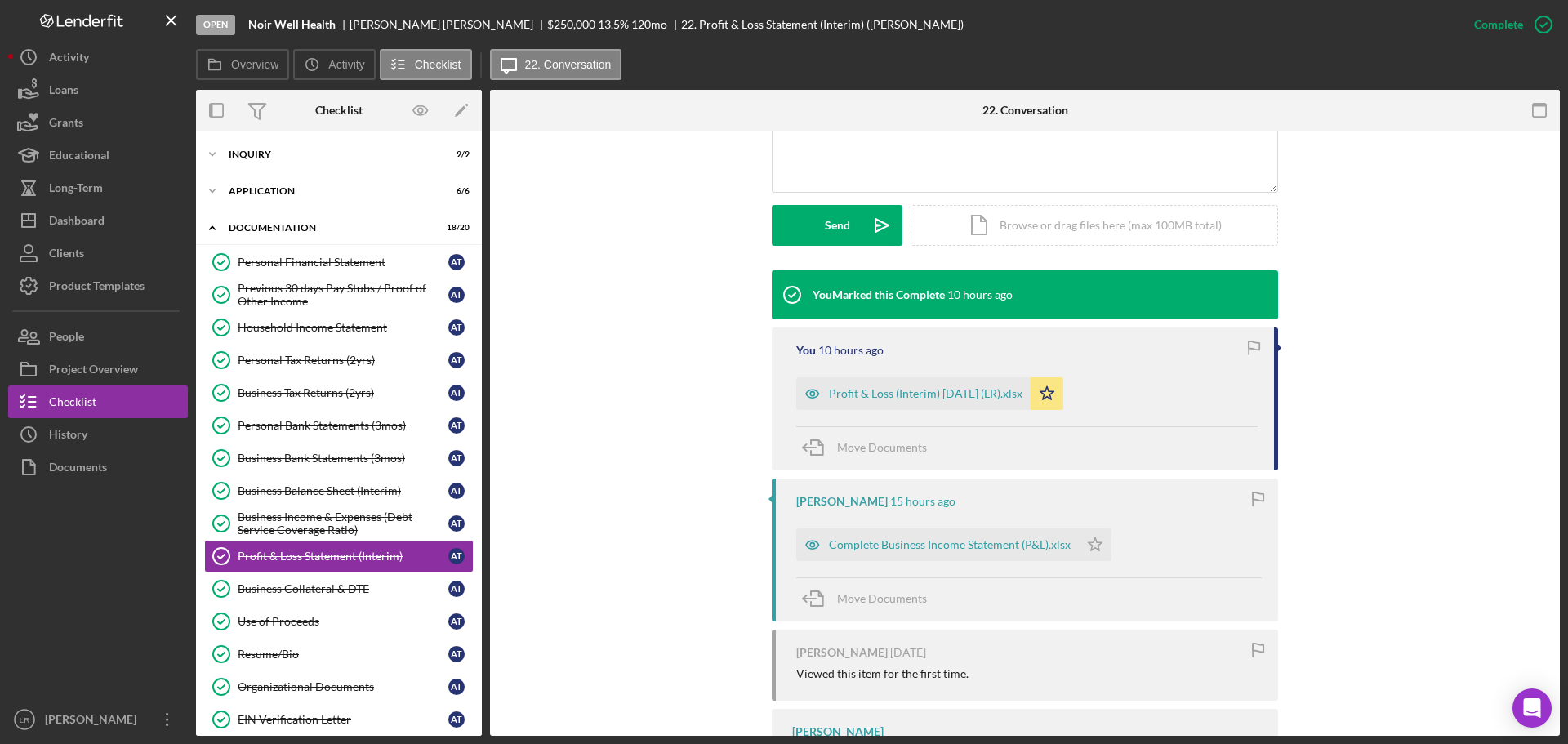
scroll to position [288, 0]
